Goal: Task Accomplishment & Management: Manage account settings

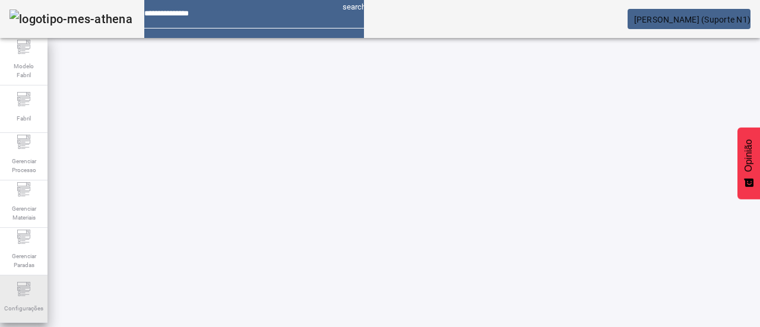
click at [15, 301] on span "Configurações" at bounding box center [24, 309] width 46 height 16
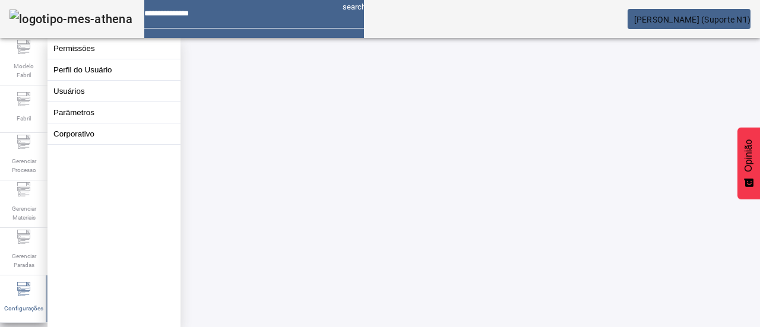
drag, startPoint x: 101, startPoint y: 98, endPoint x: 138, endPoint y: 109, distance: 38.4
click at [102, 99] on button "Usuários" at bounding box center [114, 91] width 133 height 21
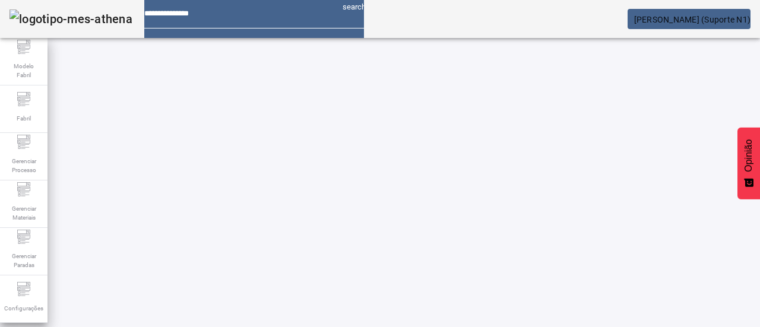
drag, startPoint x: 650, startPoint y: 77, endPoint x: 630, endPoint y: 100, distance: 30.8
type input "*****"
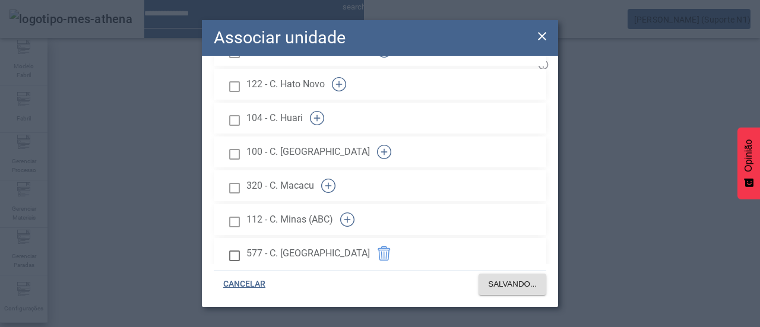
scroll to position [1468, 0]
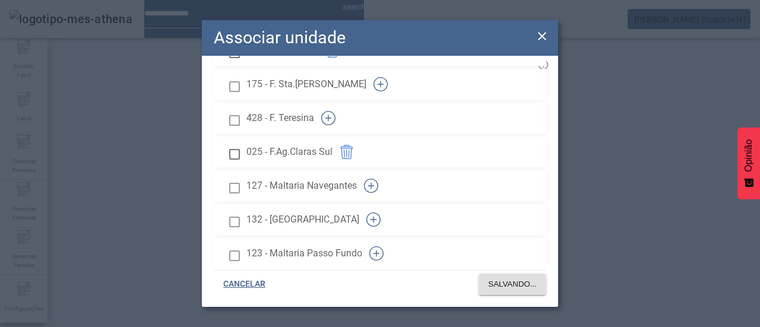
click at [497, 293] on span at bounding box center [513, 284] width 68 height 29
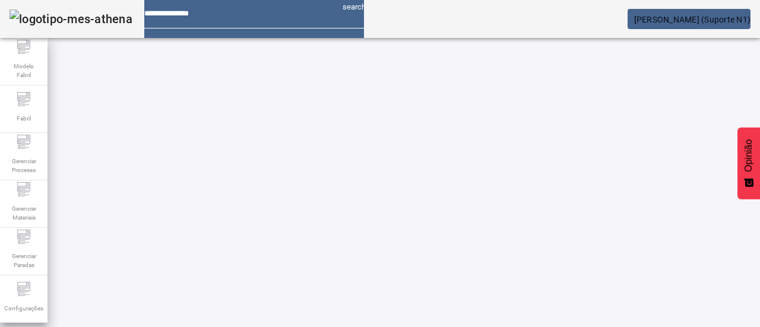
click at [745, 12] on mat-card "[PERSON_NAME] (Suporte N1)" at bounding box center [689, 19] width 123 height 20
click at [751, 17] on em at bounding box center [751, 20] width 0 height 10
